Goal: Information Seeking & Learning: Learn about a topic

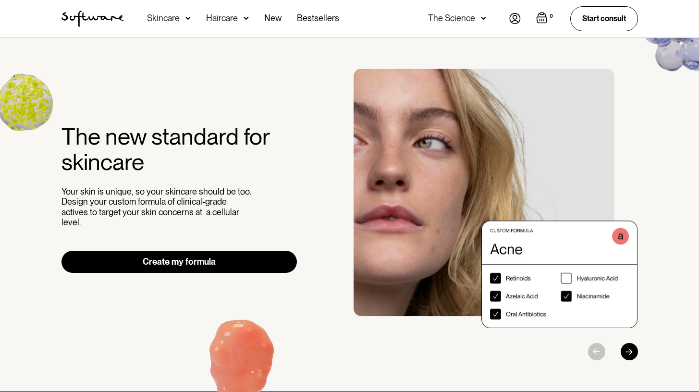
click at [460, 17] on div "The Science" at bounding box center [451, 18] width 47 height 10
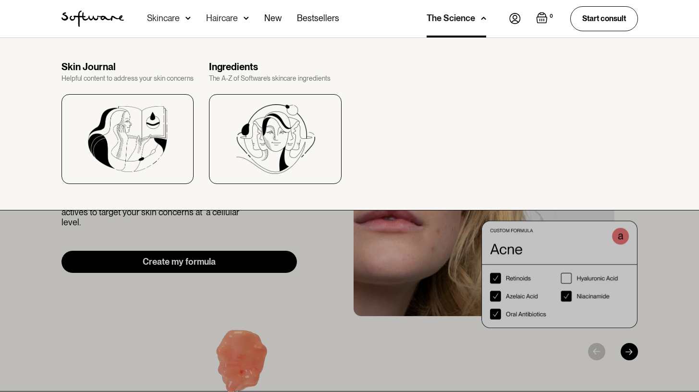
click at [513, 20] on img at bounding box center [515, 18] width 12 height 11
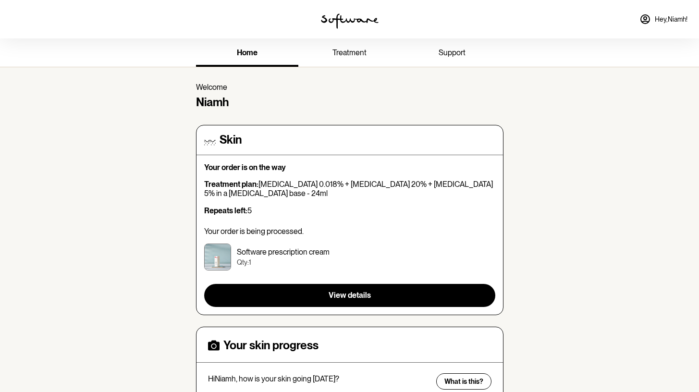
click at [268, 166] on p "Your order is on the way" at bounding box center [349, 167] width 291 height 9
click at [241, 281] on div "Your order is on the way Treatment plan: Tretinoin 0.018% + Azelaic Acid 20% + …" at bounding box center [349, 235] width 291 height 144
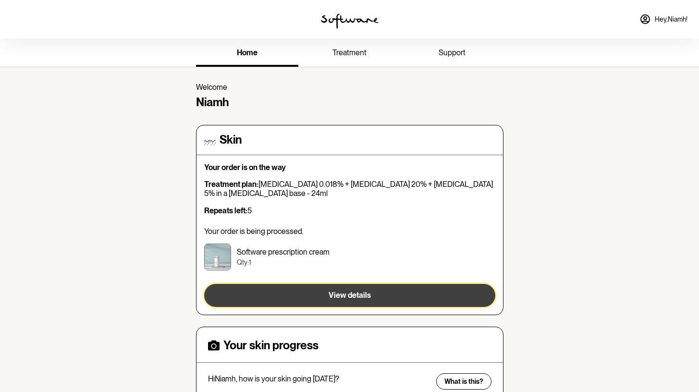
click at [240, 297] on button "View details" at bounding box center [349, 295] width 291 height 23
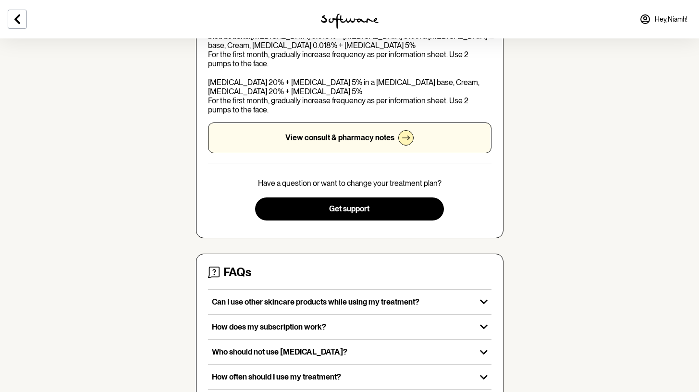
scroll to position [254, 0]
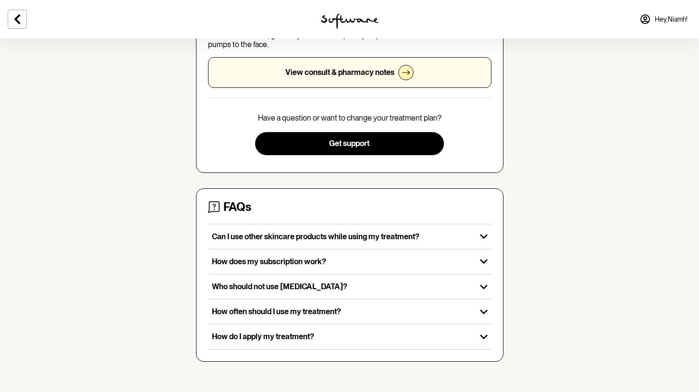
click at [312, 73] on p "View consult & pharmacy notes" at bounding box center [339, 72] width 109 height 9
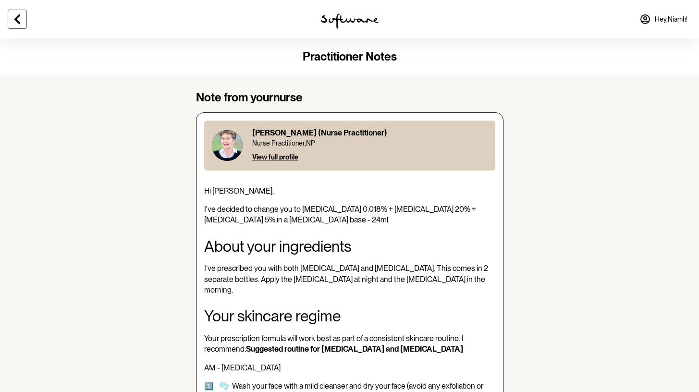
click at [18, 22] on icon at bounding box center [17, 19] width 6 height 10
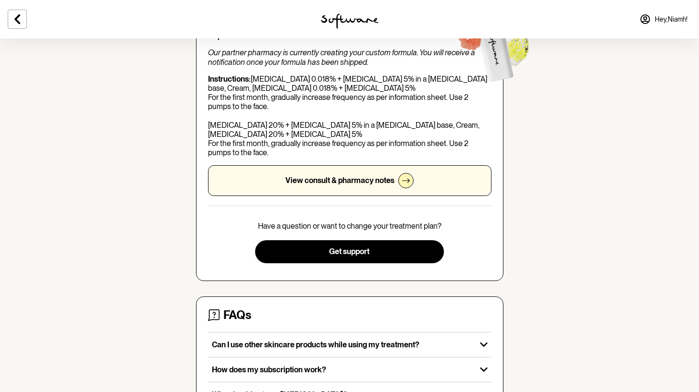
scroll to position [254, 0]
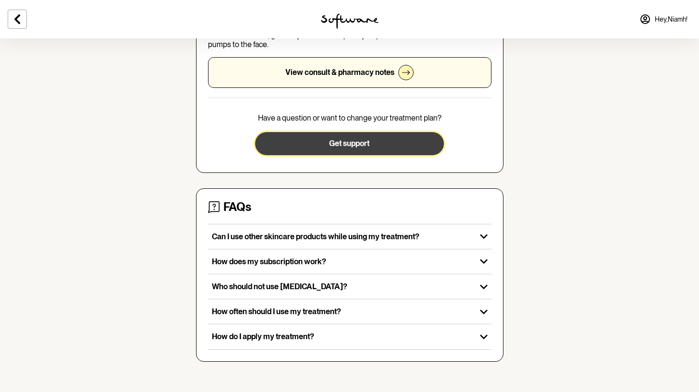
click at [303, 132] on button "Get support" at bounding box center [349, 143] width 189 height 23
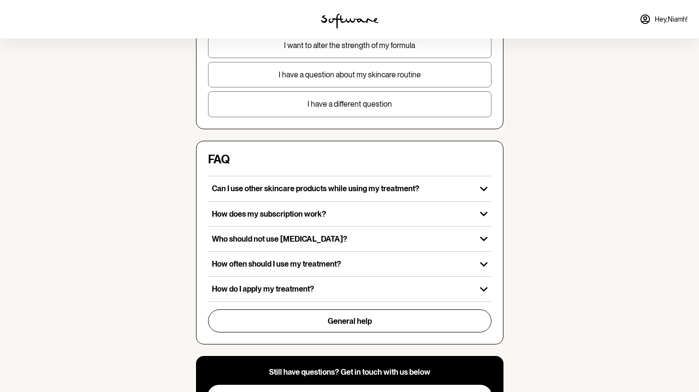
scroll to position [209, 0]
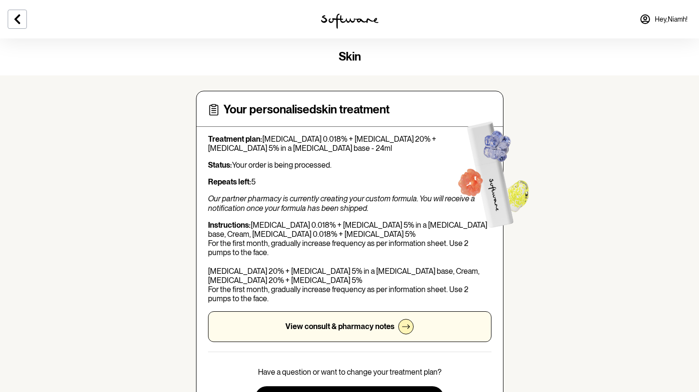
click at [345, 59] on span "skin" at bounding box center [350, 56] width 22 height 14
click at [25, 19] on button at bounding box center [17, 19] width 19 height 19
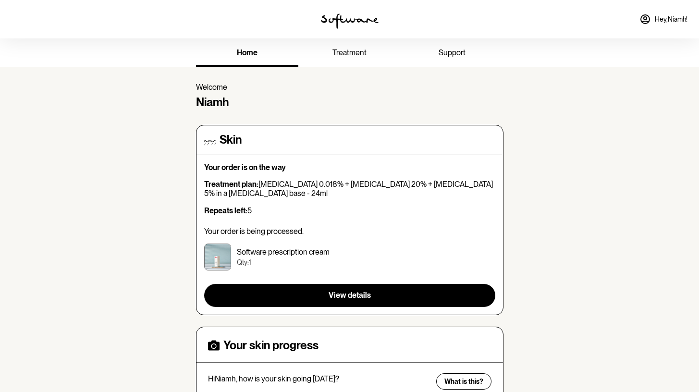
click at [348, 60] on link "treatment" at bounding box center [349, 53] width 102 height 26
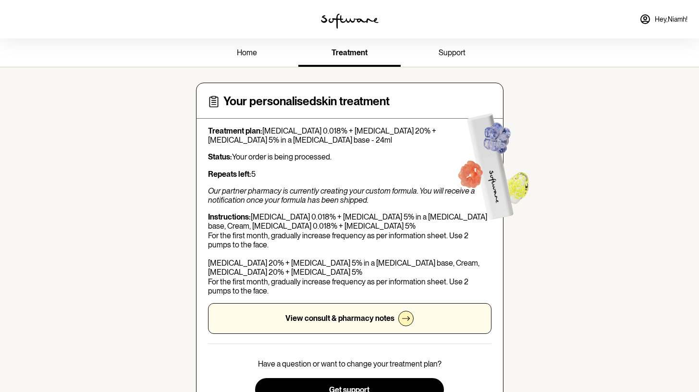
click at [437, 52] on link "support" at bounding box center [452, 53] width 102 height 26
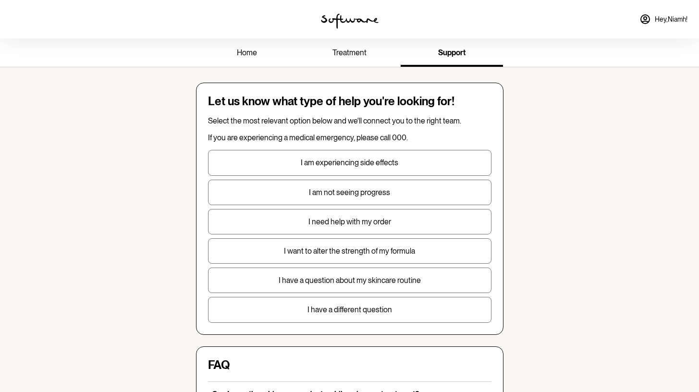
click at [339, 25] on img at bounding box center [350, 20] width 58 height 15
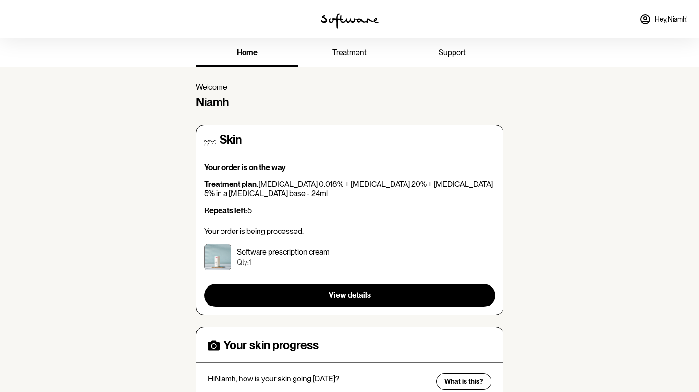
click at [339, 25] on img at bounding box center [350, 20] width 58 height 15
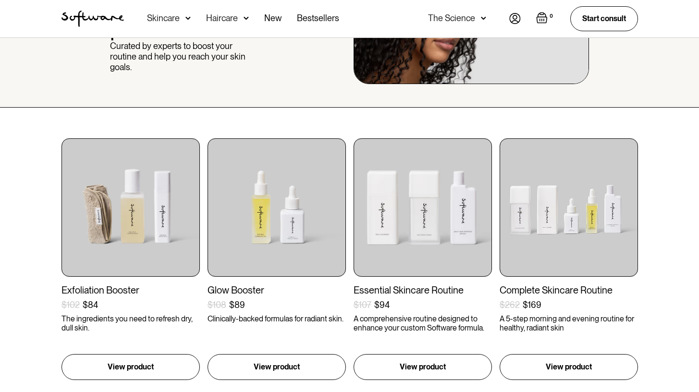
scroll to position [99, 0]
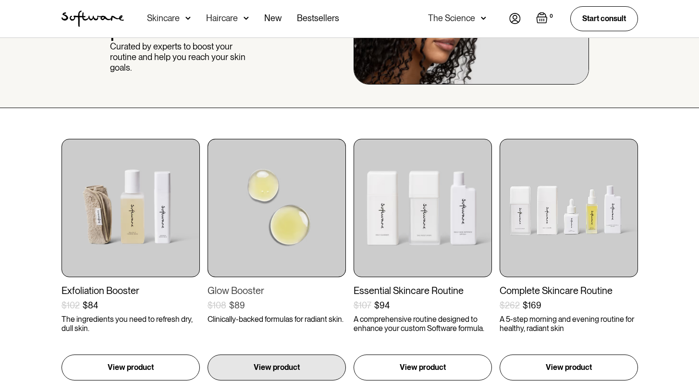
click at [246, 234] on img at bounding box center [277, 208] width 138 height 138
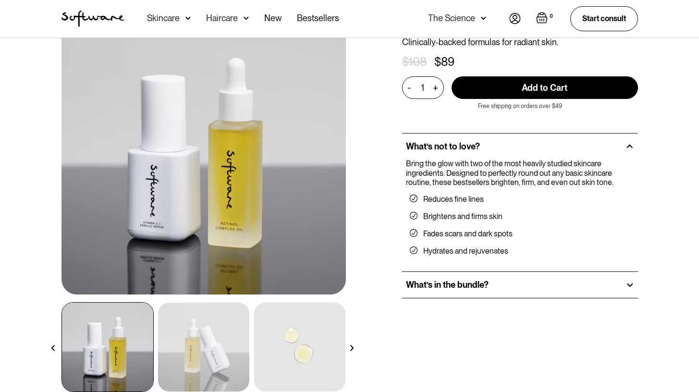
scroll to position [93, 0]
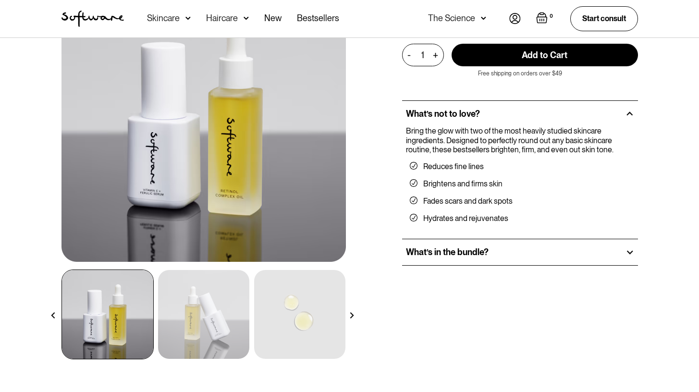
click at [451, 250] on h2 "What’s in the bundle?" at bounding box center [447, 252] width 83 height 11
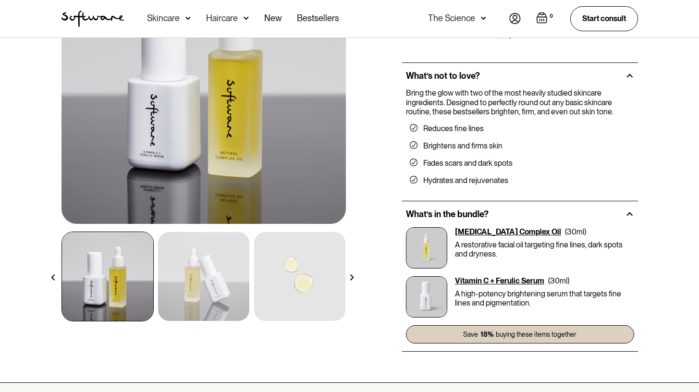
scroll to position [133, 0]
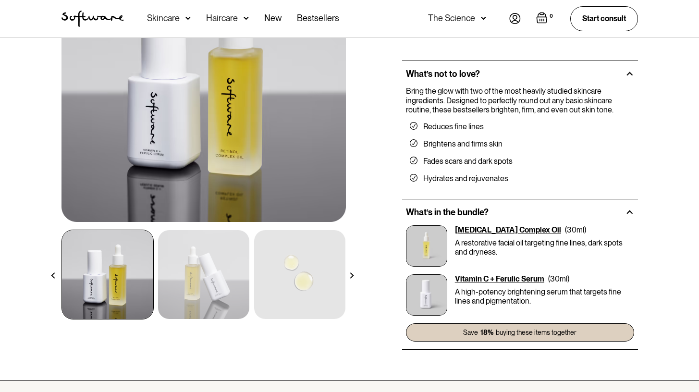
click at [477, 278] on div "Vitamin C + Ferulic Serum" at bounding box center [499, 278] width 89 height 9
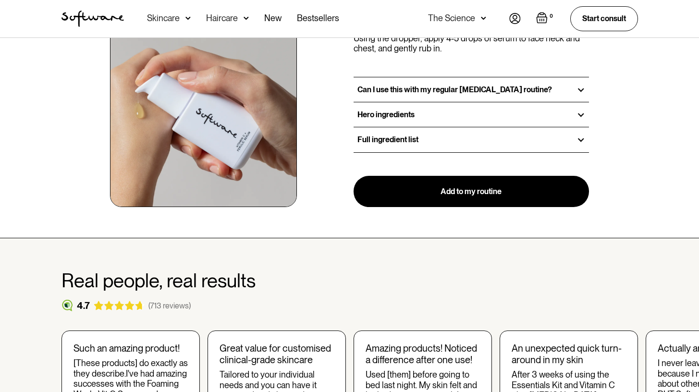
scroll to position [1185, 0]
click at [362, 145] on div "Full ingredient list" at bounding box center [472, 139] width 236 height 24
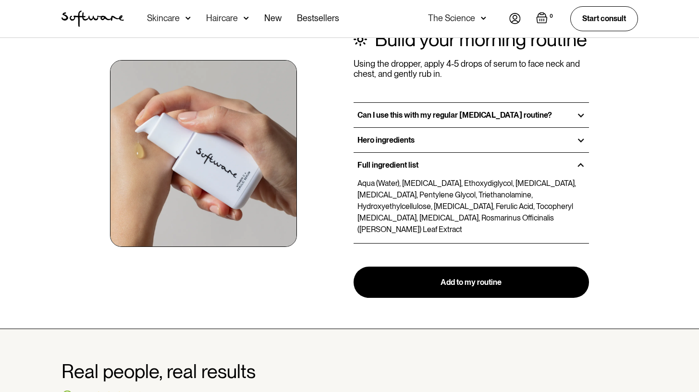
scroll to position [1154, 0]
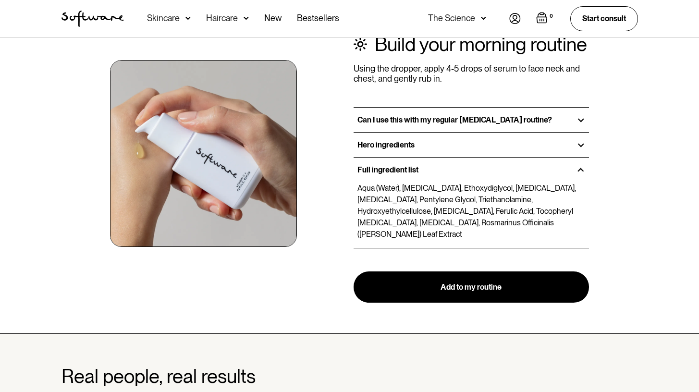
click at [370, 117] on strong "Can I use this with my regular [MEDICAL_DATA] routine?" at bounding box center [454, 119] width 195 height 9
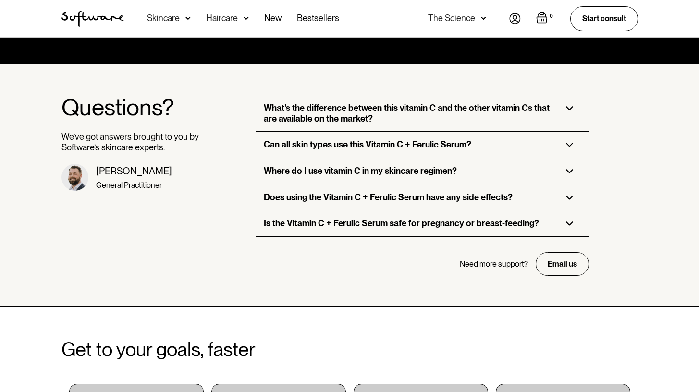
scroll to position [2116, 0]
click at [309, 105] on h3 "What's the difference between this vitamin C and the other vitamin Cs that are …" at bounding box center [407, 113] width 287 height 21
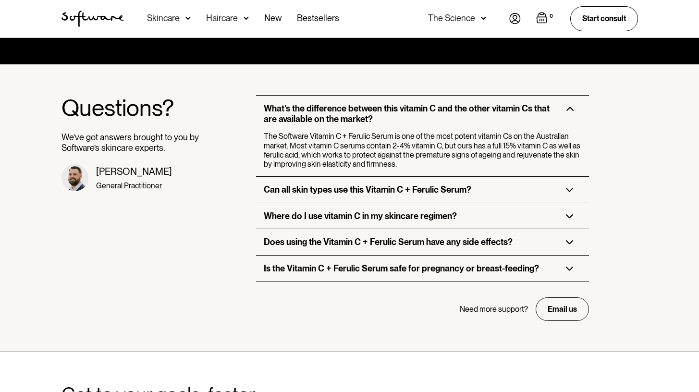
click at [280, 184] on h3 "Can all skin types use this Vitamin C + Ferulic Serum?" at bounding box center [368, 189] width 208 height 11
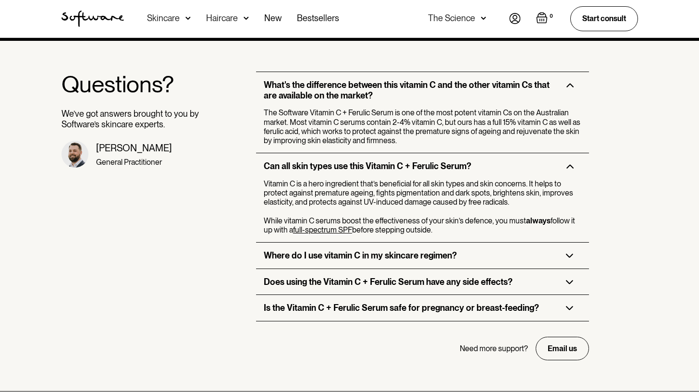
scroll to position [2152, 0]
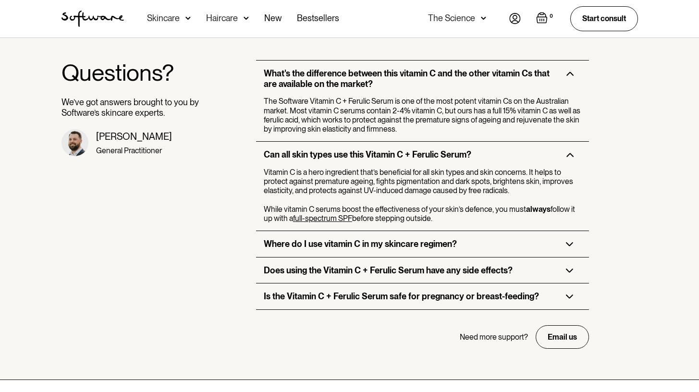
click at [279, 239] on h3 "Where do I use vitamin C in my skincare regimen?" at bounding box center [360, 244] width 193 height 11
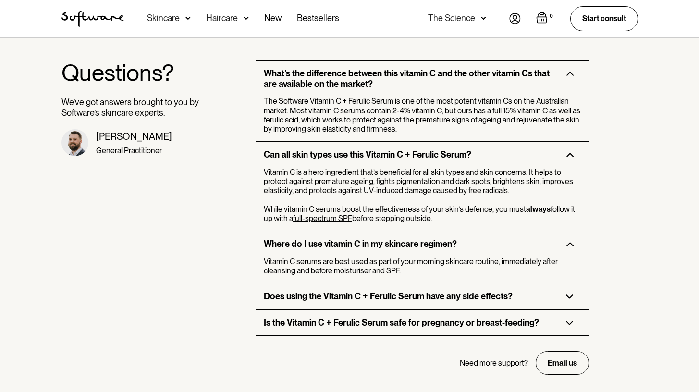
click at [362, 292] on div "Does using the Vitamin C + Ferulic Serum have any side effects?" at bounding box center [422, 296] width 333 height 26
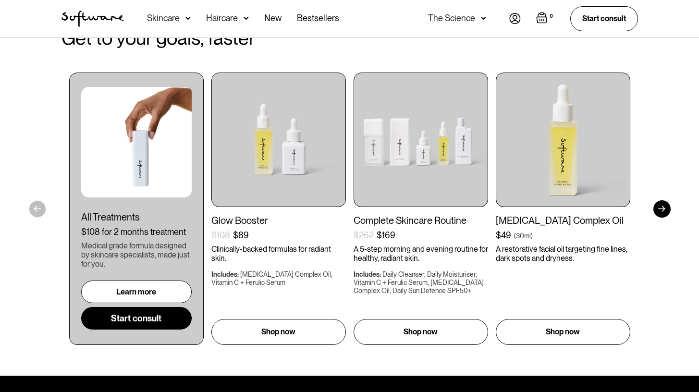
scroll to position [2611, 0]
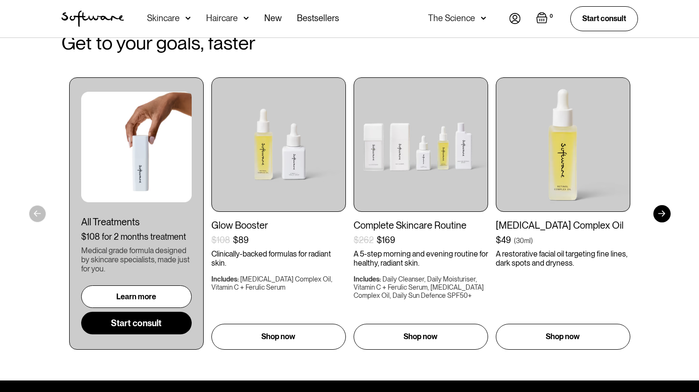
click at [33, 205] on section "Get to your goals, faster All Treatments $108 for 2 months treatment Medical gr…" at bounding box center [349, 190] width 699 height 380
click at [661, 208] on div at bounding box center [661, 213] width 17 height 17
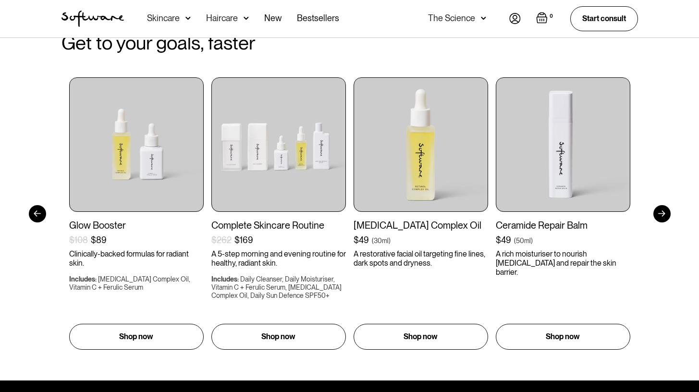
click at [661, 208] on div at bounding box center [661, 213] width 17 height 17
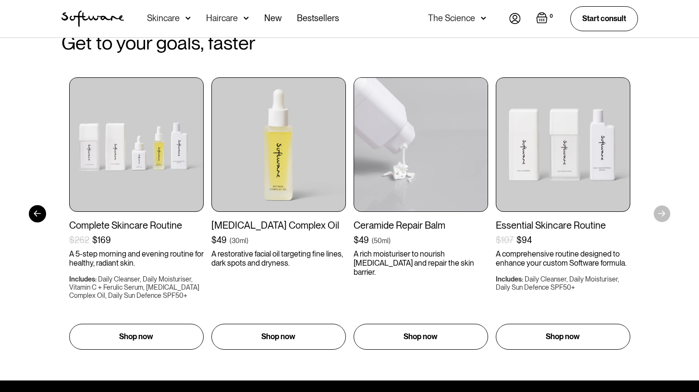
click at [414, 220] on div "Ceramide Repair Balm" at bounding box center [421, 226] width 135 height 12
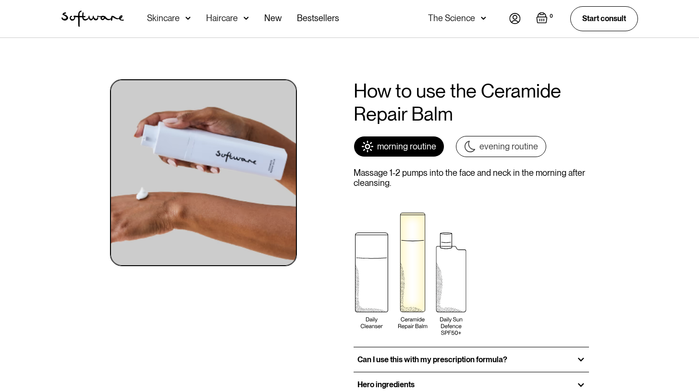
scroll to position [1103, 0]
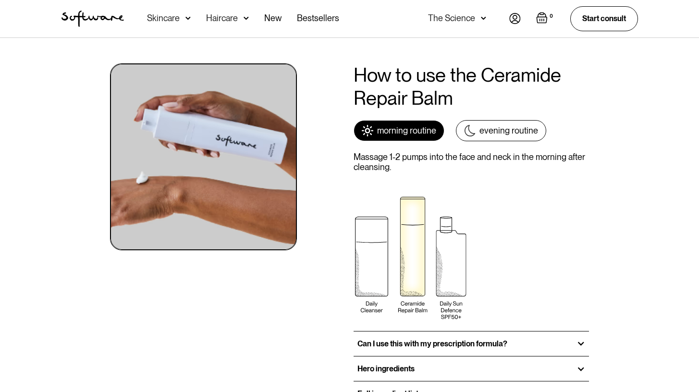
click at [517, 130] on div "evening routine" at bounding box center [508, 130] width 59 height 11
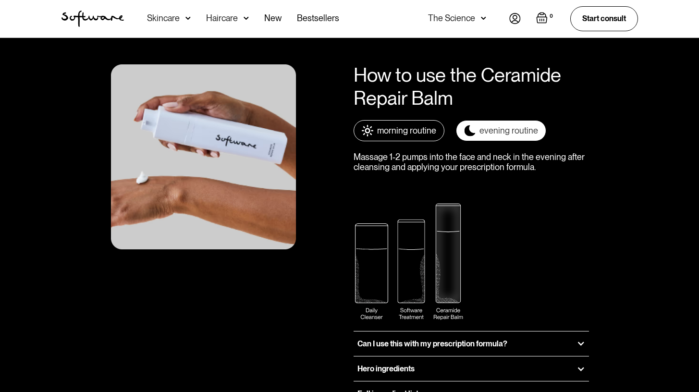
click at [404, 122] on link "morning routine" at bounding box center [399, 130] width 91 height 21
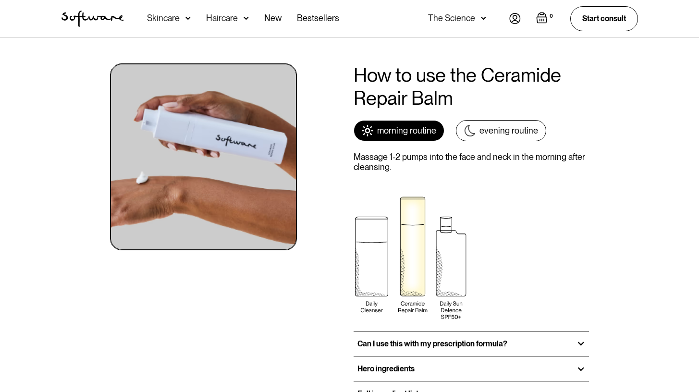
click at [489, 135] on div "evening routine" at bounding box center [508, 130] width 59 height 11
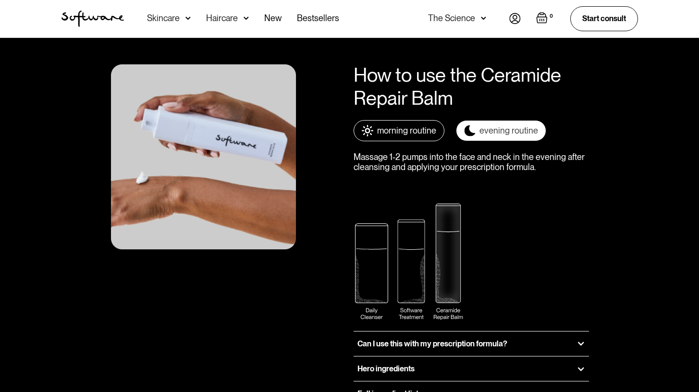
click at [395, 129] on div "morning routine" at bounding box center [406, 130] width 59 height 11
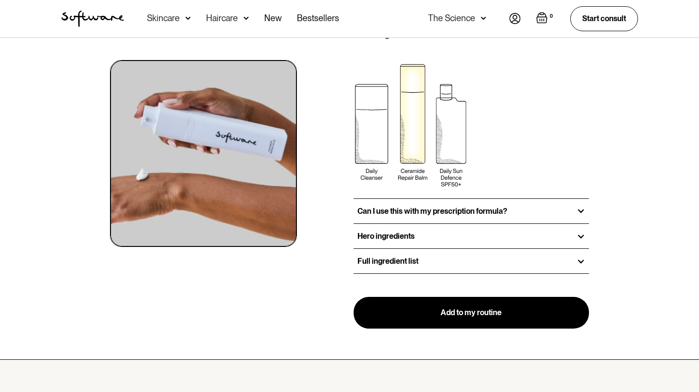
scroll to position [1239, 0]
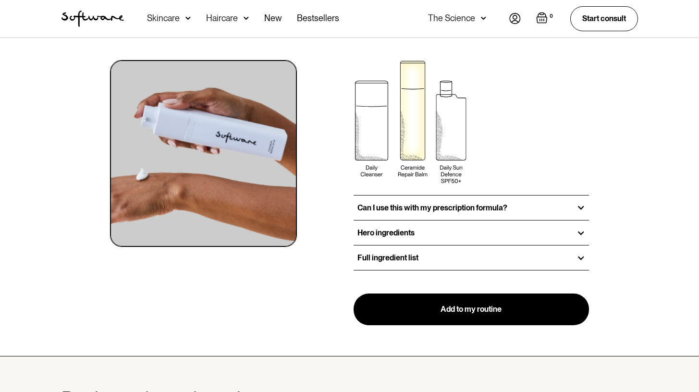
click at [408, 206] on h3 "Can I use this with my prescription formula?" at bounding box center [432, 207] width 150 height 9
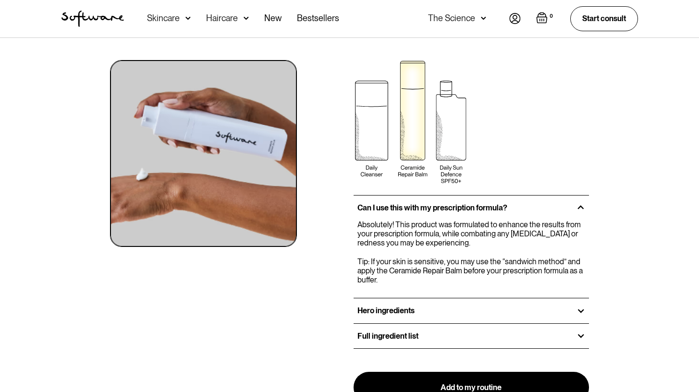
scroll to position [1313, 0]
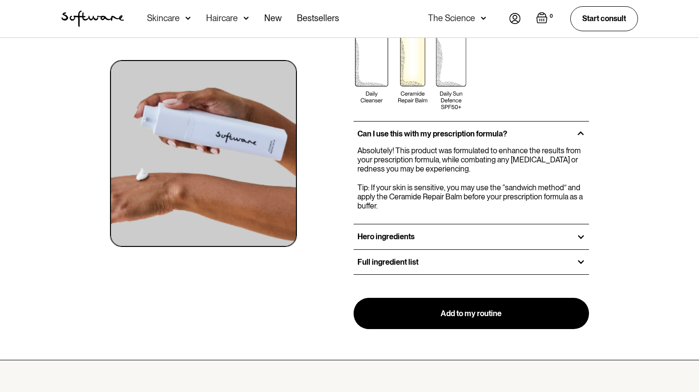
click at [534, 236] on div "Hero ingredients" at bounding box center [472, 236] width 236 height 24
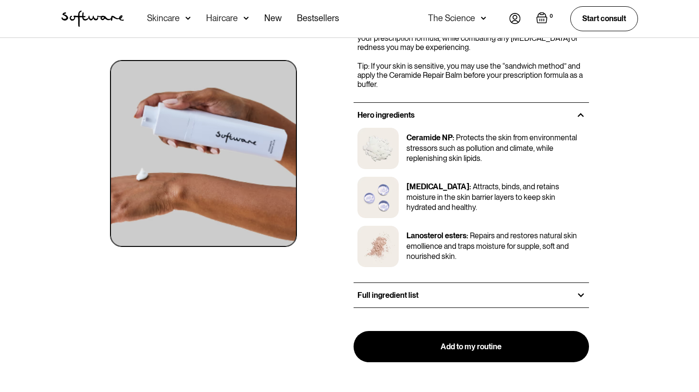
scroll to position [1451, 0]
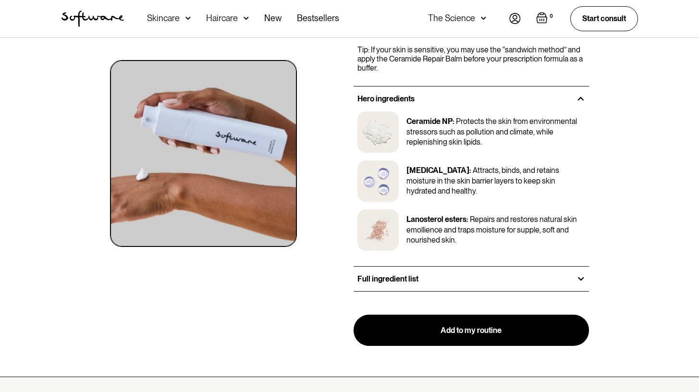
click at [438, 275] on div "Full ingredient list" at bounding box center [472, 279] width 236 height 24
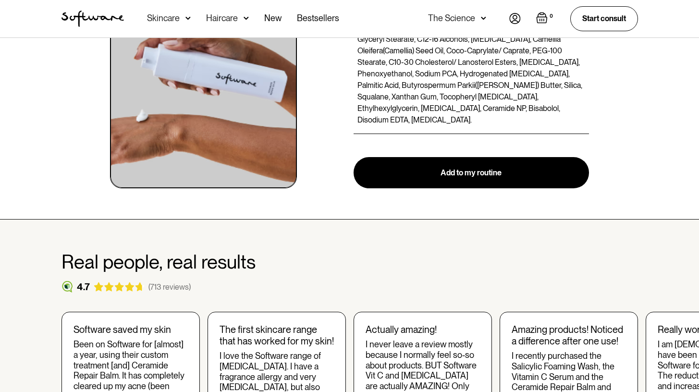
scroll to position [1719, 0]
click at [566, 71] on p "Aqua (Water), Dimethicone, Glycerin, Cetearyl Alcohol, Glyceryl Stearate, C12-1…" at bounding box center [471, 75] width 228 height 104
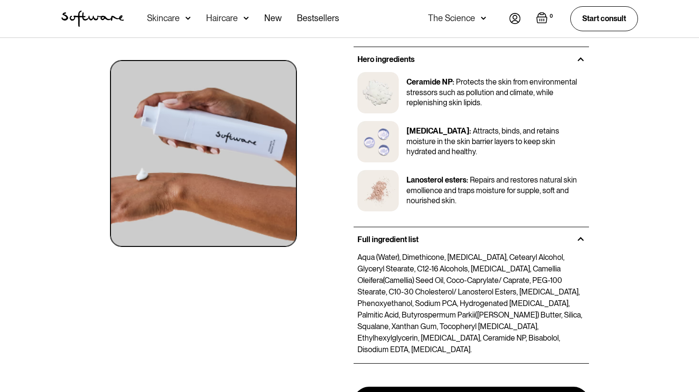
scroll to position [1489, 0]
